Goal: Book appointment/travel/reservation

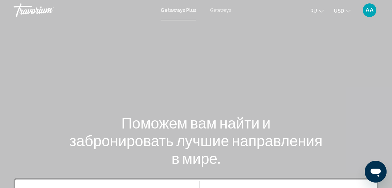
click at [219, 9] on span "Getaways" at bounding box center [220, 9] width 21 height 5
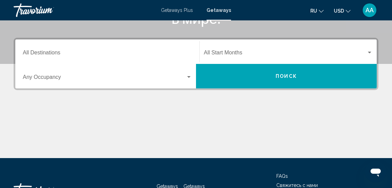
scroll to position [140, 0]
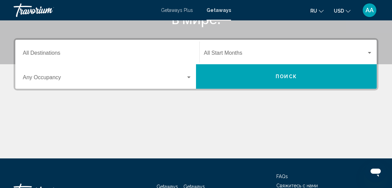
click at [188, 76] on div "Search widget" at bounding box center [189, 77] width 6 height 5
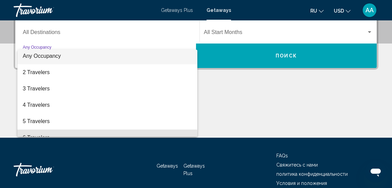
scroll to position [0, 0]
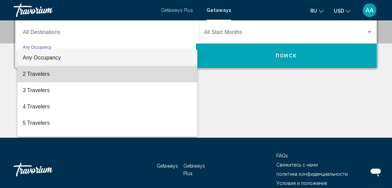
click at [39, 79] on span "2 Travelers" at bounding box center [107, 74] width 169 height 16
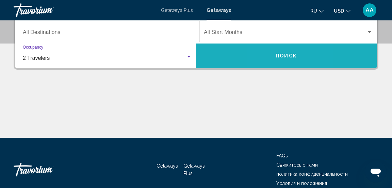
click at [269, 59] on button "Поиск" at bounding box center [286, 56] width 181 height 24
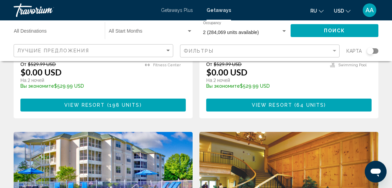
scroll to position [462, 0]
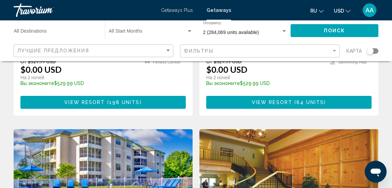
click at [316, 15] on button "ru English Español Français Italiano Português русский" at bounding box center [316, 11] width 13 height 10
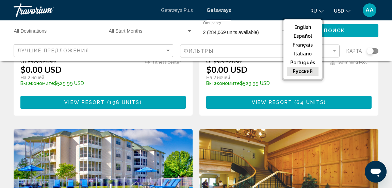
click at [303, 26] on button "English" at bounding box center [303, 27] width 32 height 9
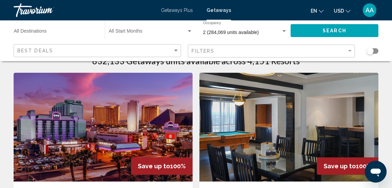
scroll to position [0, 0]
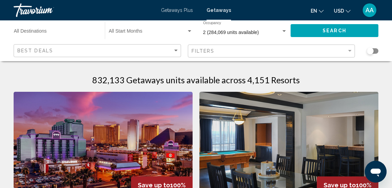
click at [44, 32] on input "Destination All Destinations" at bounding box center [56, 32] width 84 height 5
click at [45, 33] on input "Destination All Destinations" at bounding box center [56, 32] width 84 height 5
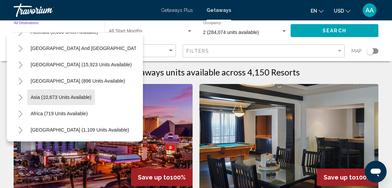
scroll to position [9, 0]
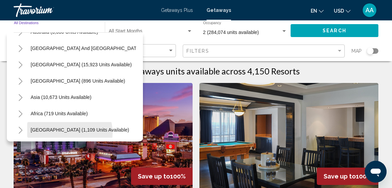
click at [69, 132] on span "[GEOGRAPHIC_DATA] (1,109 units available)" at bounding box center [80, 129] width 98 height 5
type input "**********"
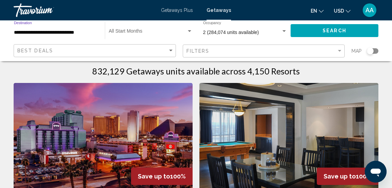
scroll to position [0, 0]
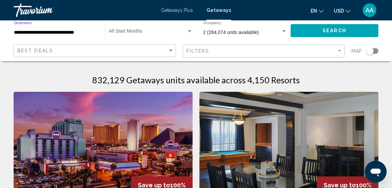
click at [182, 32] on span "Search widget" at bounding box center [148, 32] width 78 height 5
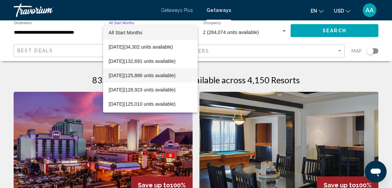
click at [156, 78] on span "October 2025 (125,886 units available)" at bounding box center [150, 75] width 84 height 14
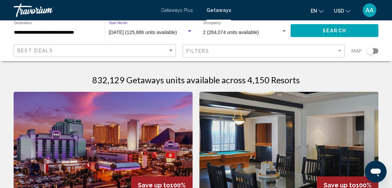
click at [232, 32] on span "2 (284,074 units available)" at bounding box center [231, 32] width 56 height 5
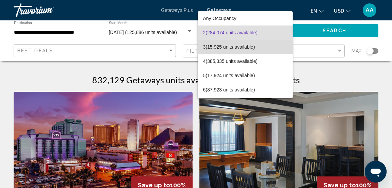
click at [235, 49] on span "3 (15,925 units available)" at bounding box center [245, 47] width 84 height 14
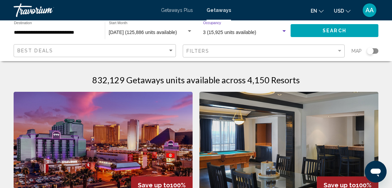
click at [322, 31] on button "Search" at bounding box center [334, 30] width 88 height 13
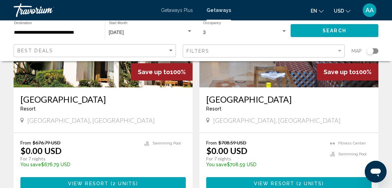
scroll to position [114, 0]
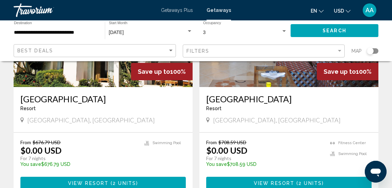
click at [237, 167] on p "temp" at bounding box center [264, 169] width 117 height 5
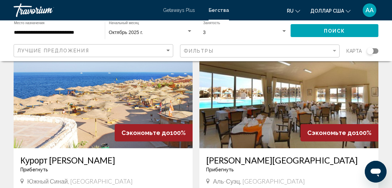
scroll to position [517, 0]
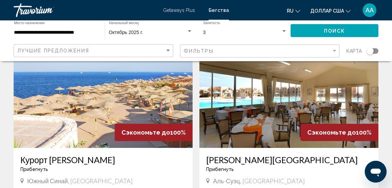
click at [151, 103] on img "Основное содержание" at bounding box center [103, 93] width 179 height 109
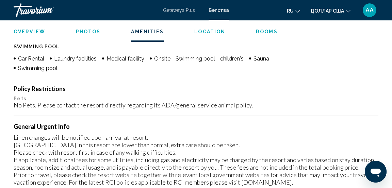
scroll to position [696, 0]
